Goal: Information Seeking & Learning: Compare options

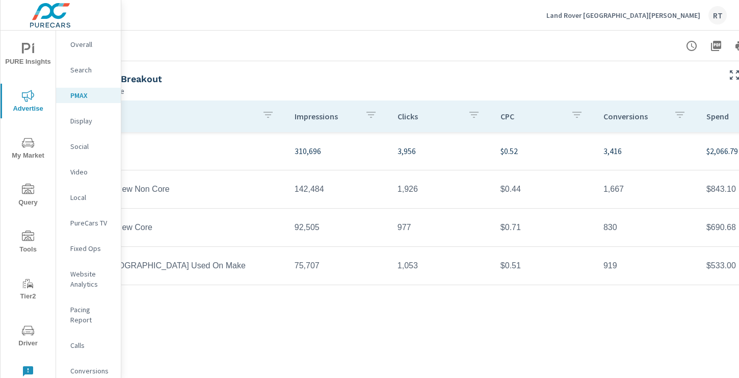
scroll to position [90, 0]
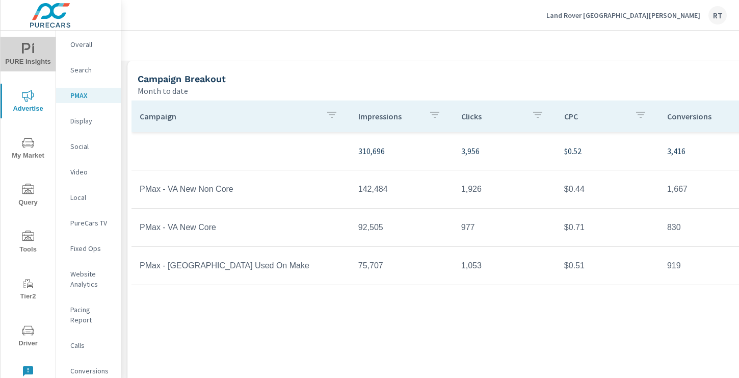
click at [33, 51] on icon "nav menu" at bounding box center [33, 49] width 2 height 8
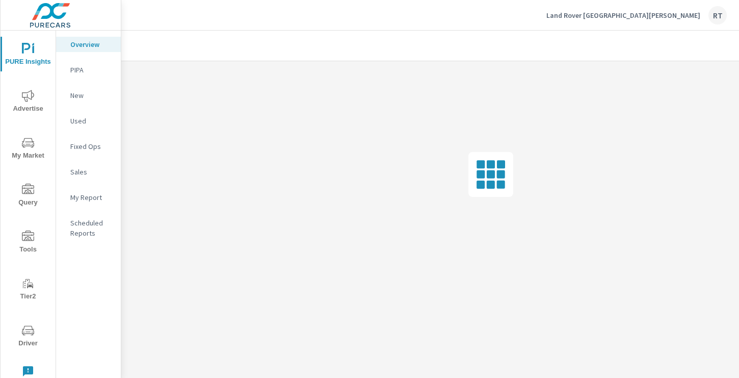
click at [91, 198] on p "My Report" at bounding box center [91, 197] width 42 height 10
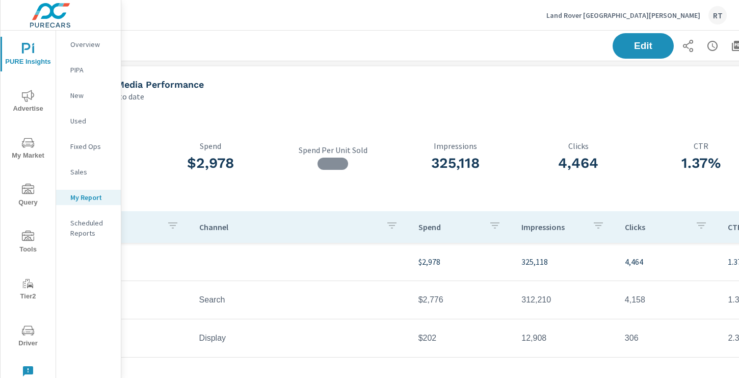
scroll to position [0, 137]
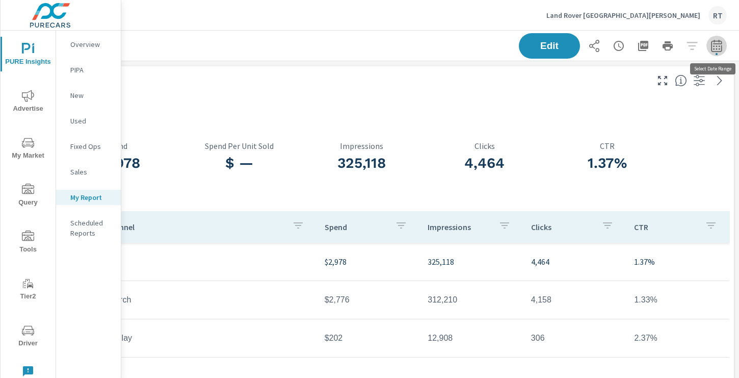
click at [719, 46] on icon "button" at bounding box center [716, 47] width 7 height 4
select select "Month to date"
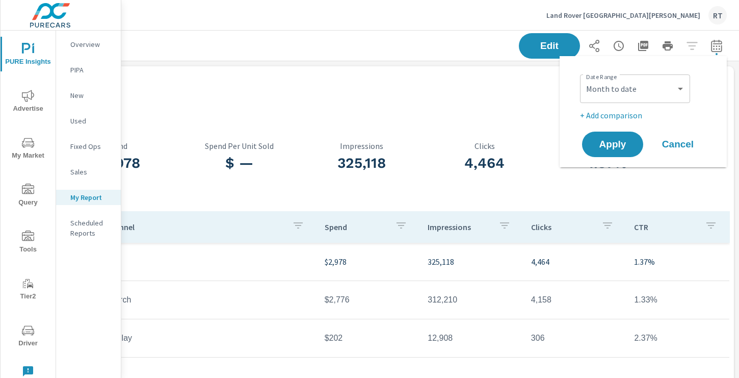
click at [637, 115] on p "+ Add comparison" at bounding box center [645, 115] width 131 height 12
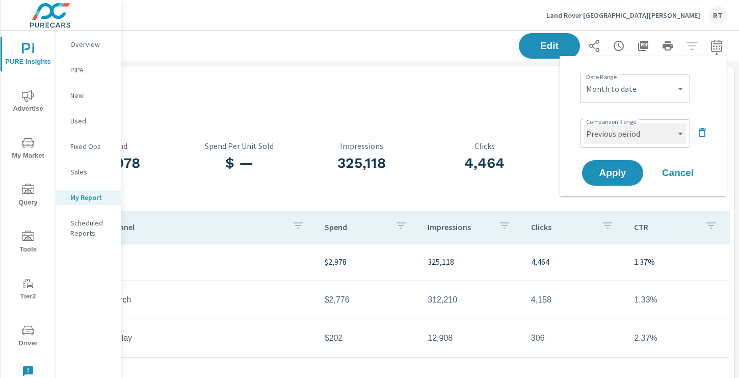
click at [658, 140] on select "Custom Previous period Previous month Previous year" at bounding box center [635, 133] width 102 height 20
click at [584, 123] on select "Custom Previous period Previous month Previous year" at bounding box center [635, 133] width 102 height 20
select select "custom"
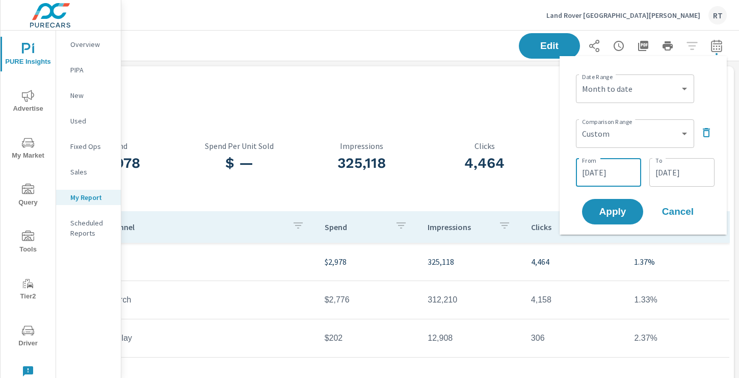
click at [613, 180] on input "[DATE]" at bounding box center [608, 172] width 57 height 20
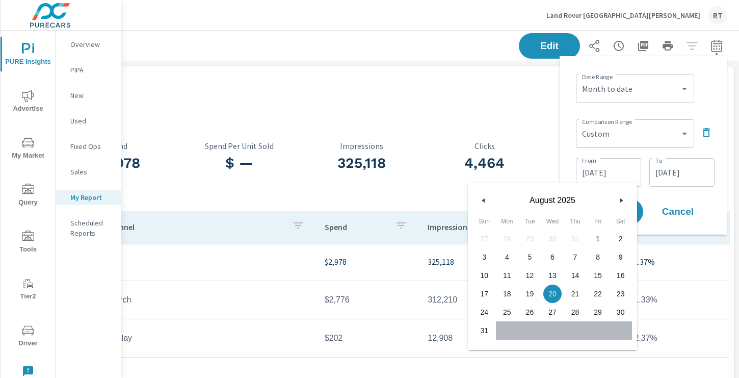
click at [596, 235] on span "1" at bounding box center [598, 238] width 23 height 13
type input "[DATE]"
click at [704, 180] on input "[DATE]" at bounding box center [682, 172] width 57 height 20
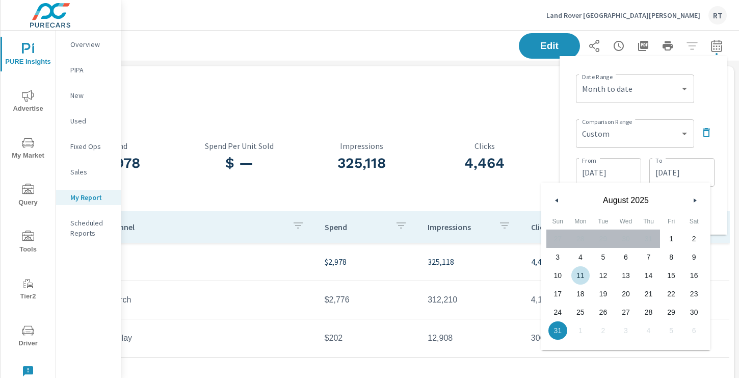
click at [581, 275] on span "11" at bounding box center [581, 275] width 23 height 13
type input "[DATE]"
click at [717, 205] on div "Date Range Custom [DATE] Last week Last 7 days Last 14 days Last 30 days Last 4…" at bounding box center [643, 145] width 151 height 162
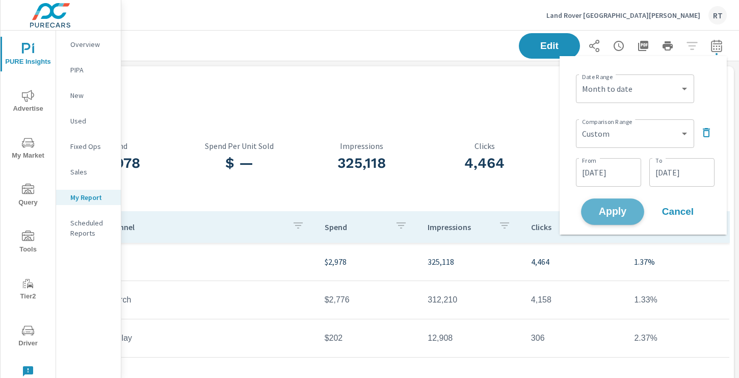
click at [625, 213] on span "Apply" at bounding box center [613, 212] width 42 height 10
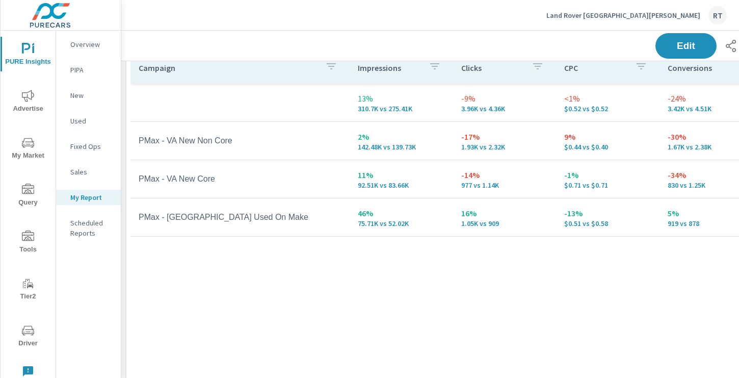
scroll to position [522, 0]
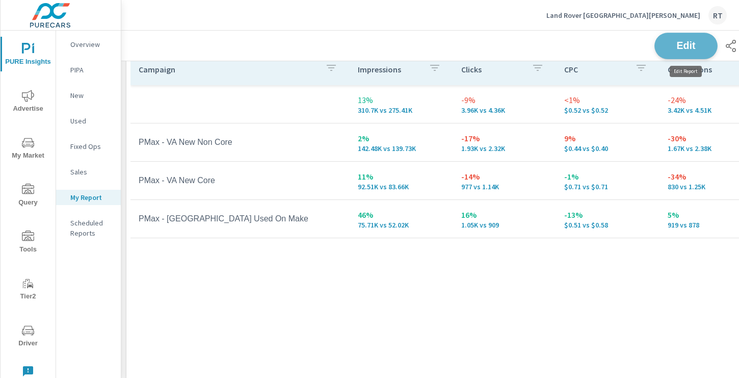
click at [678, 47] on span "Edit" at bounding box center [686, 46] width 42 height 10
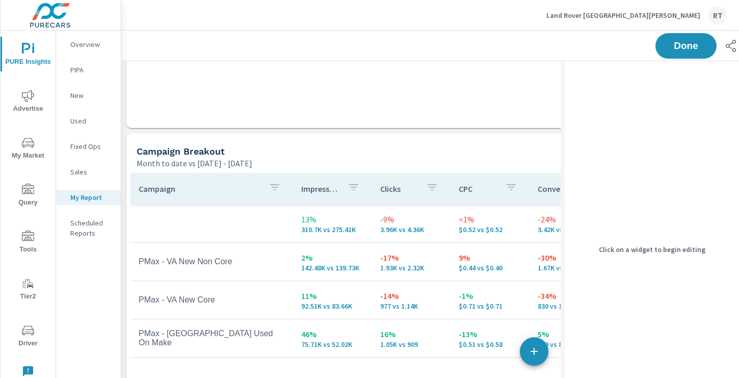
scroll to position [402, 0]
click at [369, 152] on div "Campaign Breakout" at bounding box center [371, 152] width 468 height 12
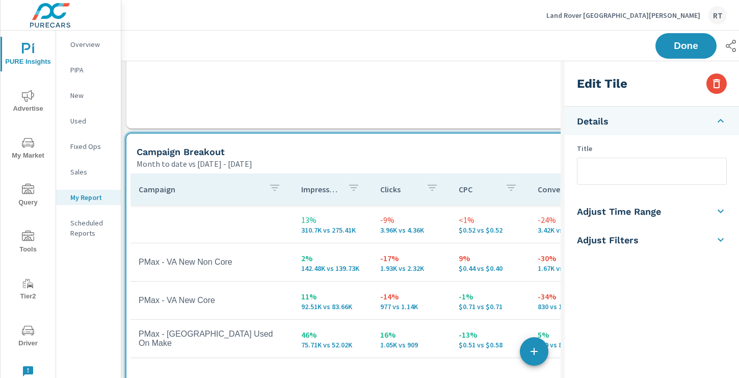
click at [589, 170] on input "text" at bounding box center [652, 171] width 149 height 26
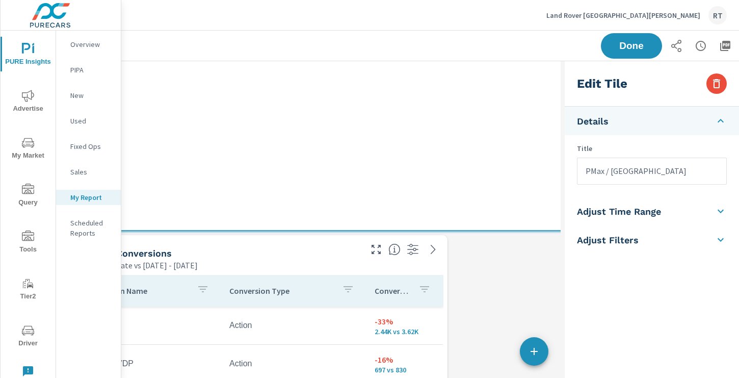
scroll to position [769, 137]
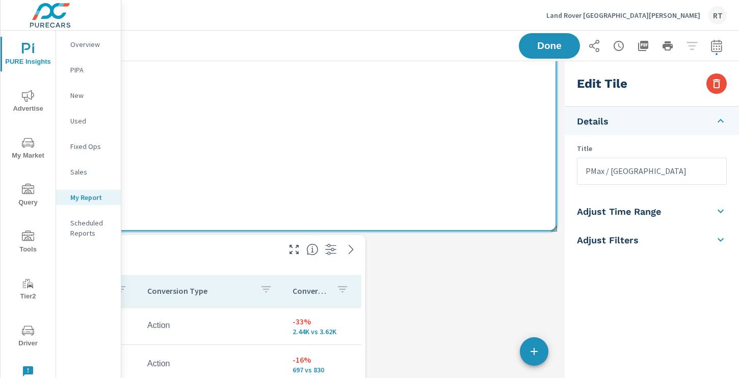
type input "PMax / [GEOGRAPHIC_DATA]"
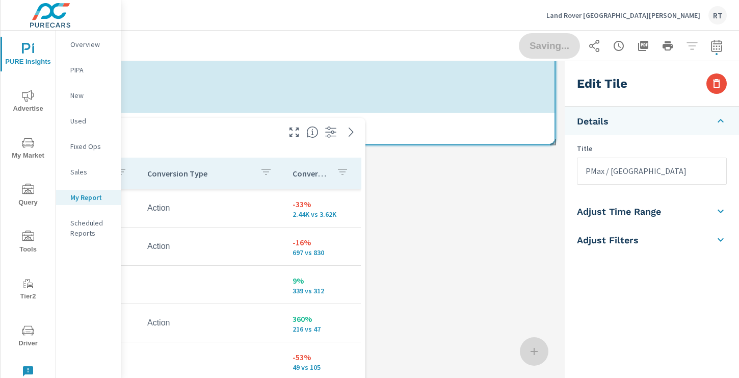
scroll to position [5, 5]
drag, startPoint x: 555, startPoint y: 227, endPoint x: 553, endPoint y: 133, distance: 94.3
click at [553, 134] on span at bounding box center [550, 139] width 10 height 10
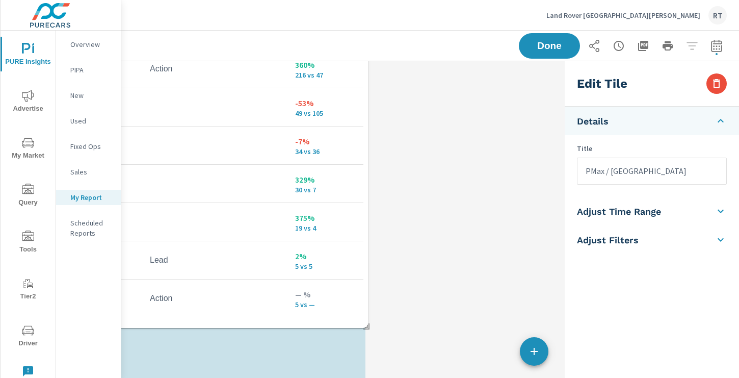
scroll to position [0, 137]
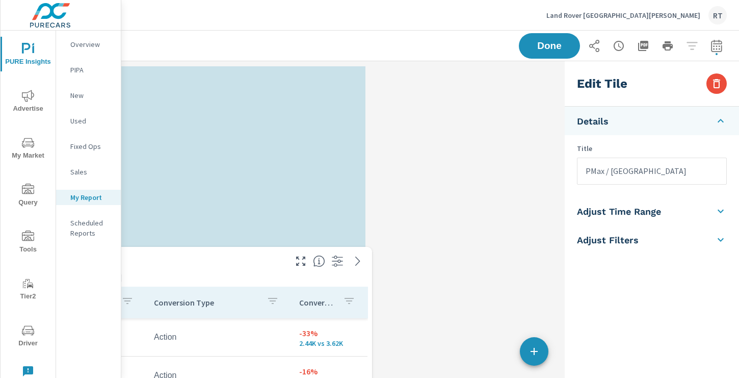
drag, startPoint x: 220, startPoint y: 139, endPoint x: 249, endPoint y: 81, distance: 64.5
click at [243, 259] on div "Search Conversions" at bounding box center [146, 265] width 278 height 12
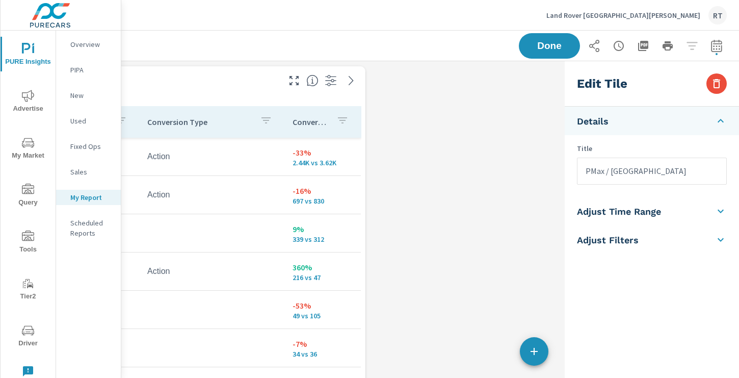
type input "currentPeriodStart"
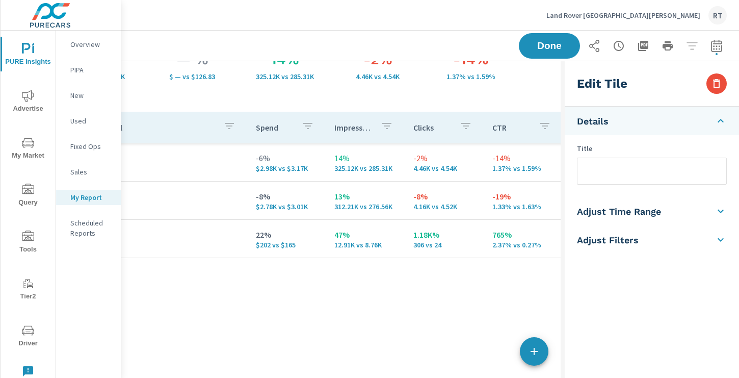
drag, startPoint x: 417, startPoint y: 246, endPoint x: 429, endPoint y: 2, distance: 244.5
click at [429, 2] on div "Land Rover Santa [PERSON_NAME] RT PURE Insights Report Land Rover Santa [PERSON…" at bounding box center [430, 189] width 618 height 378
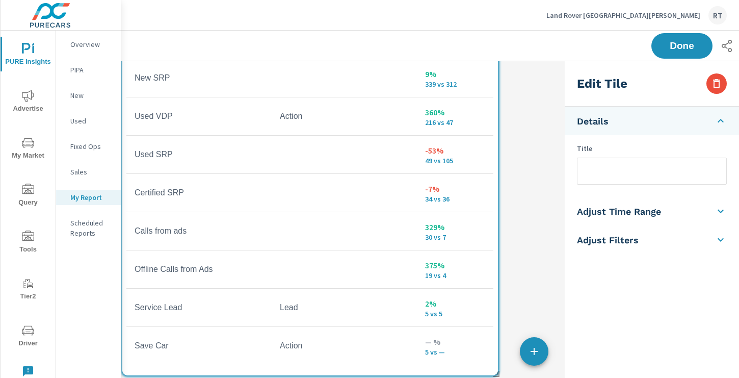
scroll to position [0, 0]
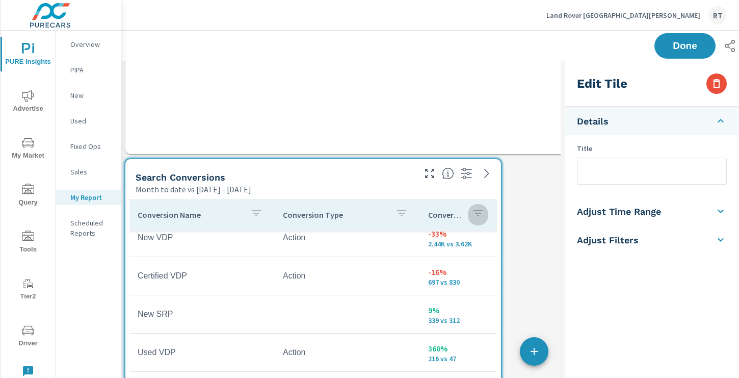
click at [480, 212] on icon "button" at bounding box center [478, 213] width 12 height 12
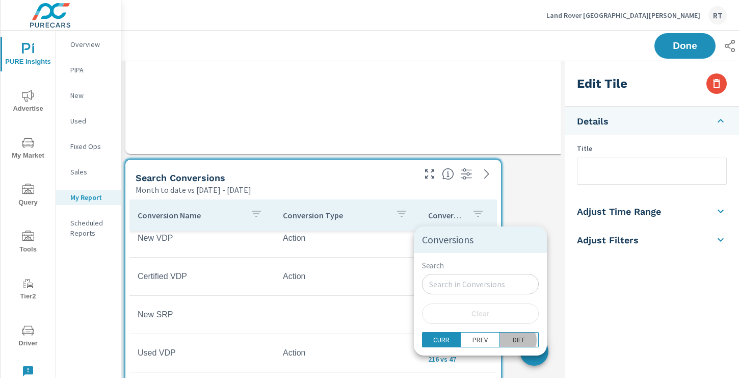
click at [513, 341] on p "DIFF" at bounding box center [519, 339] width 13 height 10
click at [528, 210] on div at bounding box center [369, 189] width 739 height 378
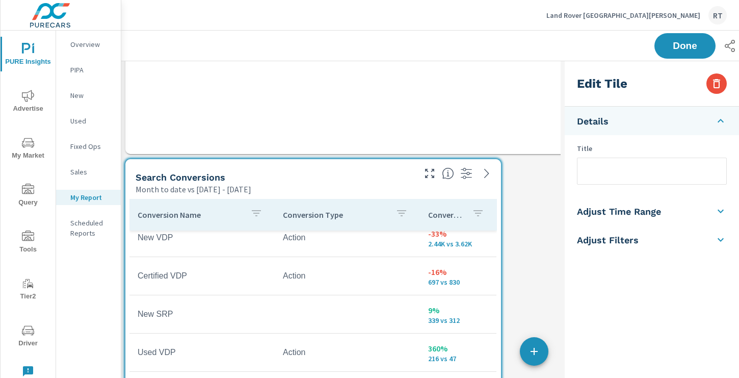
click at [469, 214] on button "button" at bounding box center [478, 214] width 20 height 23
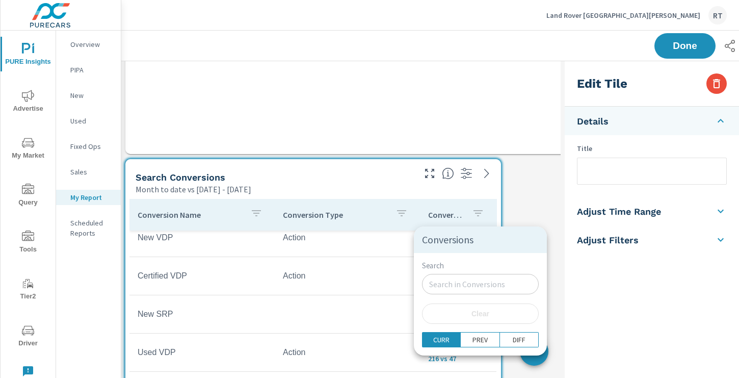
click at [485, 216] on div at bounding box center [369, 189] width 739 height 378
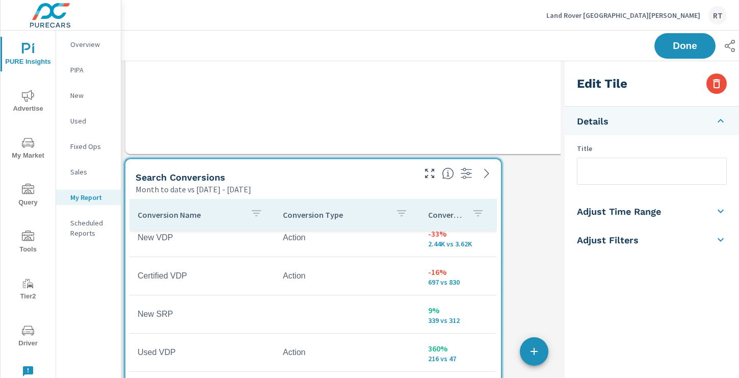
click at [461, 213] on p "Conversions" at bounding box center [446, 215] width 36 height 10
click at [690, 46] on span "Done" at bounding box center [685, 46] width 42 height 10
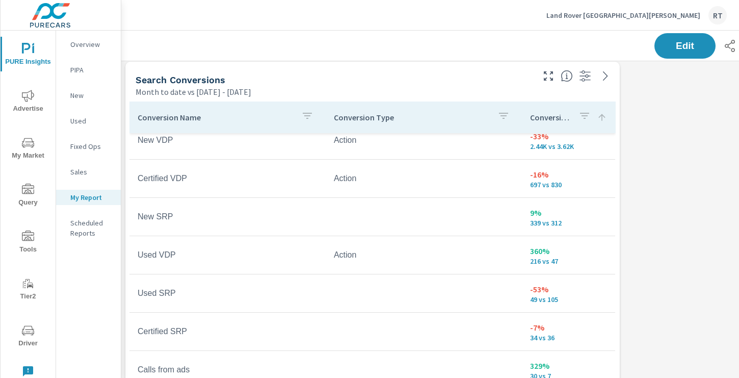
click at [603, 118] on icon at bounding box center [602, 117] width 10 height 10
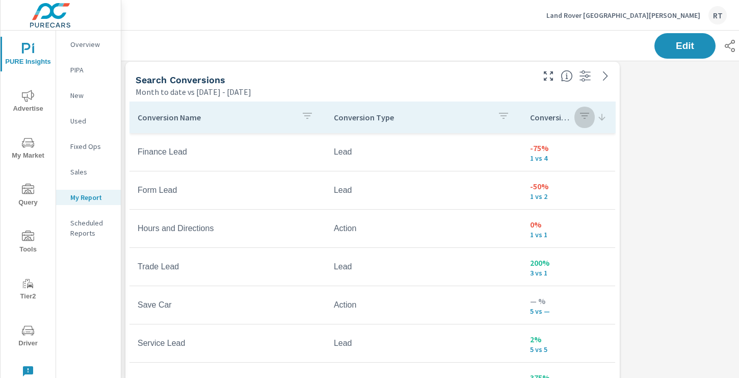
click at [586, 115] on icon "button" at bounding box center [585, 116] width 12 height 12
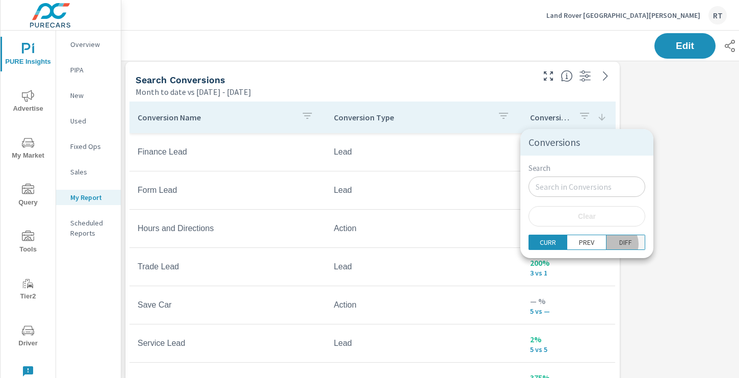
click at [620, 244] on p "DIFF" at bounding box center [626, 242] width 13 height 10
click at [670, 207] on div at bounding box center [369, 189] width 739 height 378
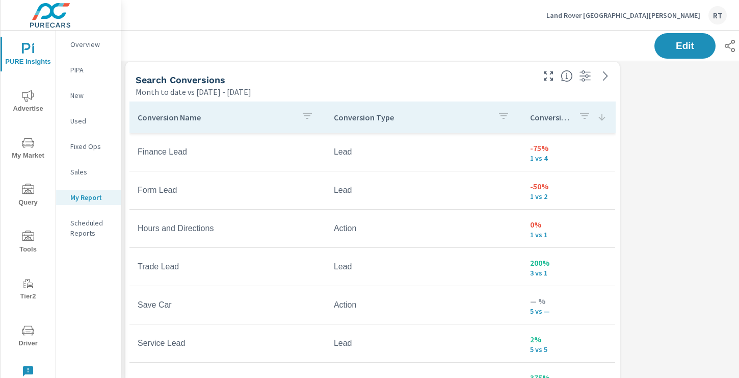
click at [602, 119] on icon at bounding box center [602, 117] width 7 height 7
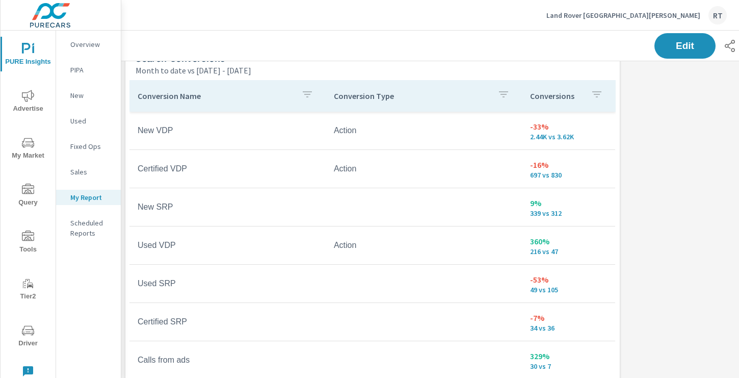
click at [583, 99] on div "Conversions" at bounding box center [568, 95] width 77 height 23
click at [600, 94] on icon at bounding box center [602, 96] width 10 height 10
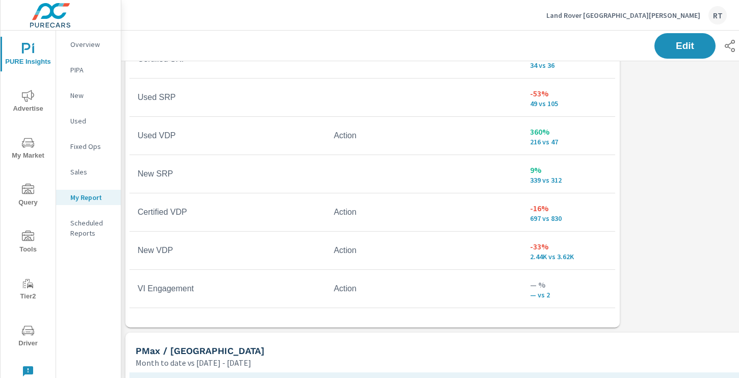
scroll to position [674, 1]
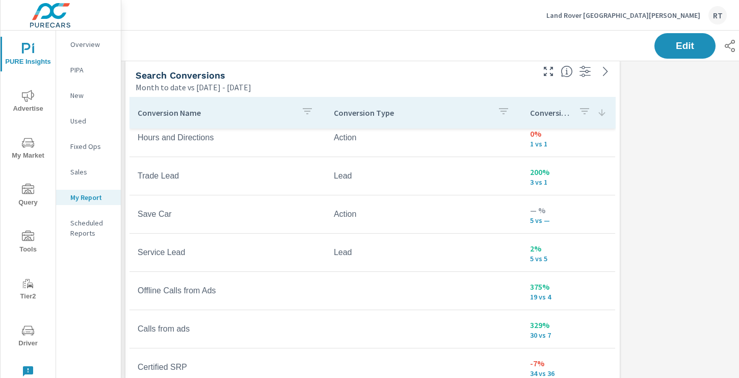
scroll to position [477, 1]
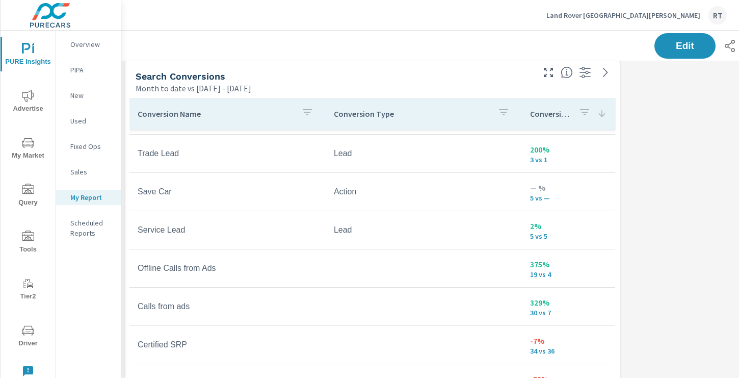
scroll to position [116, 0]
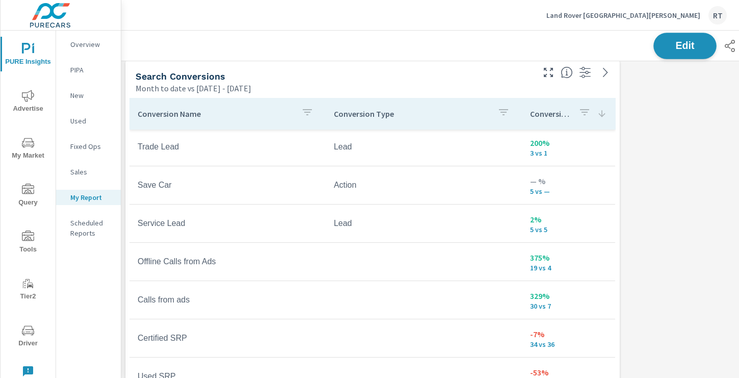
click at [672, 47] on span "Edit" at bounding box center [685, 46] width 42 height 10
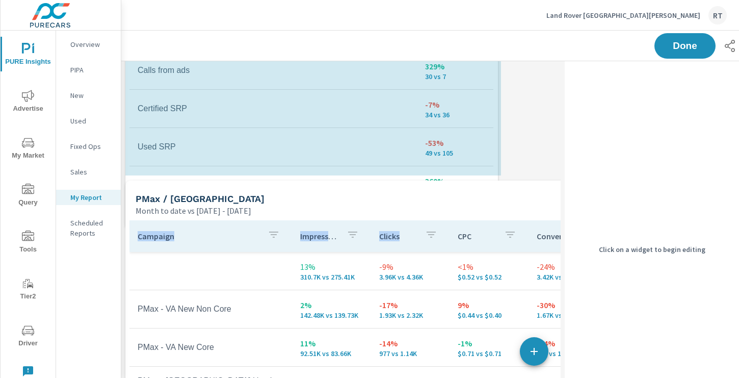
scroll to position [5, 5]
drag, startPoint x: 499, startPoint y: 290, endPoint x: 496, endPoint y: 231, distance: 58.7
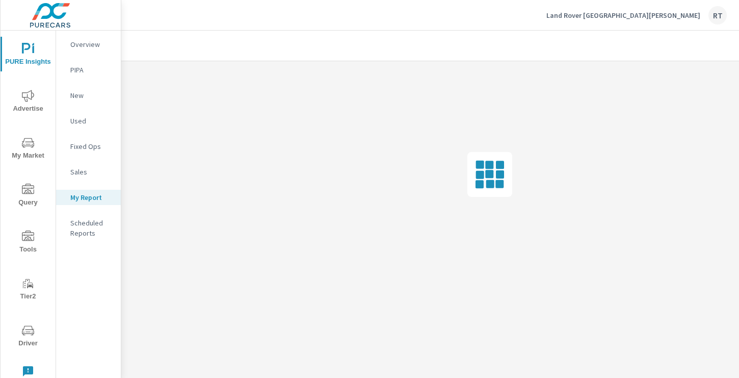
scroll to position [0, 1]
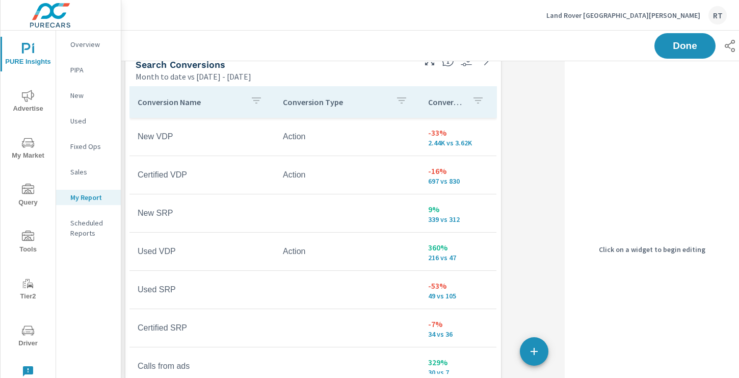
scroll to position [489, 1]
click at [670, 45] on span "Done" at bounding box center [685, 46] width 42 height 10
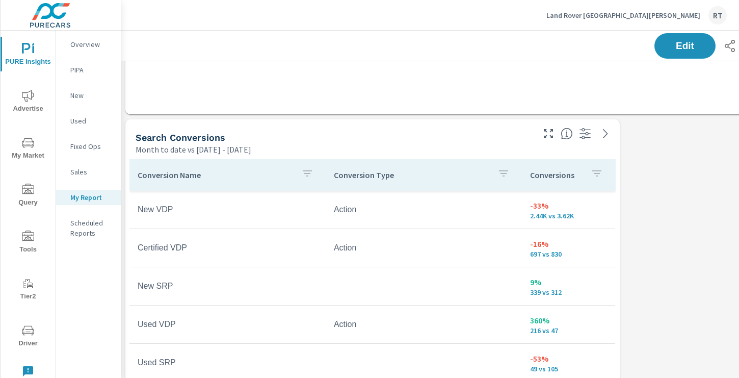
scroll to position [414, 1]
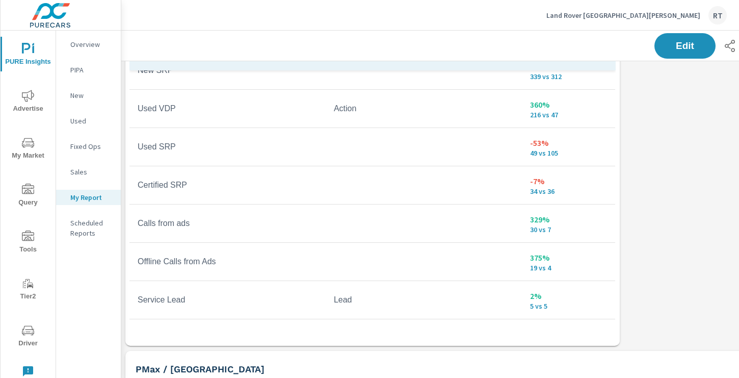
scroll to position [538, 1]
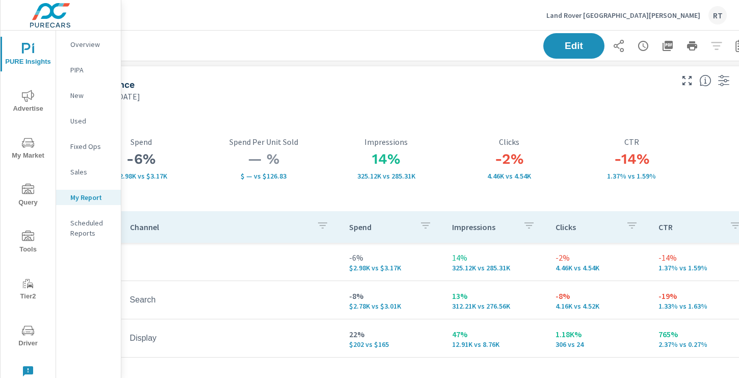
scroll to position [0, 137]
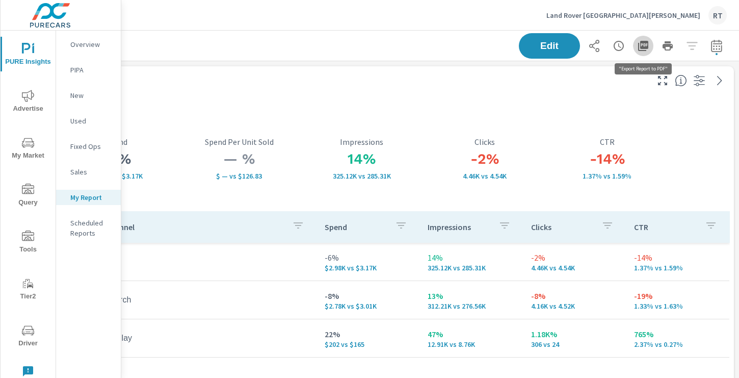
click at [647, 46] on icon "button" at bounding box center [643, 46] width 10 height 10
